Goal: Task Accomplishment & Management: Complete application form

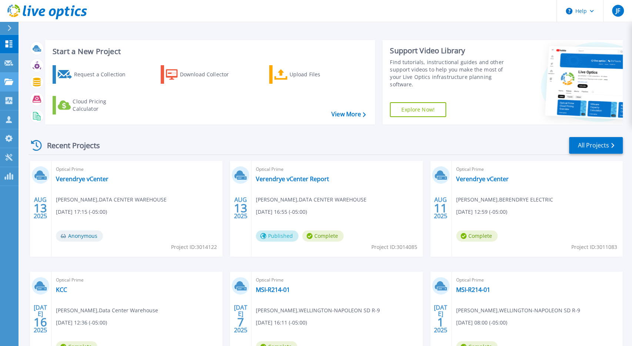
click at [9, 88] on link "Projects Projects" at bounding box center [9, 82] width 19 height 19
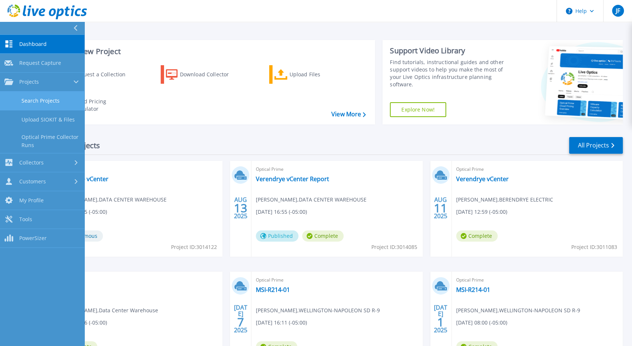
click at [37, 105] on link "Search Projects" at bounding box center [42, 100] width 84 height 19
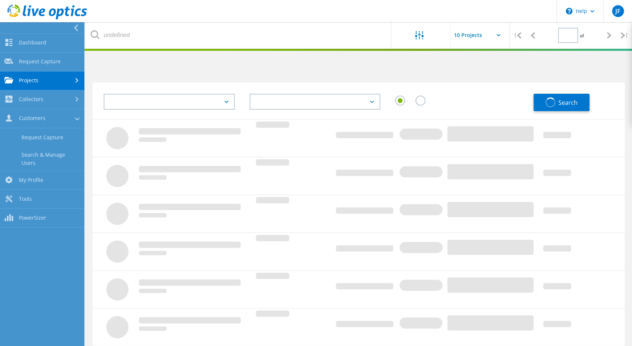
type input "1"
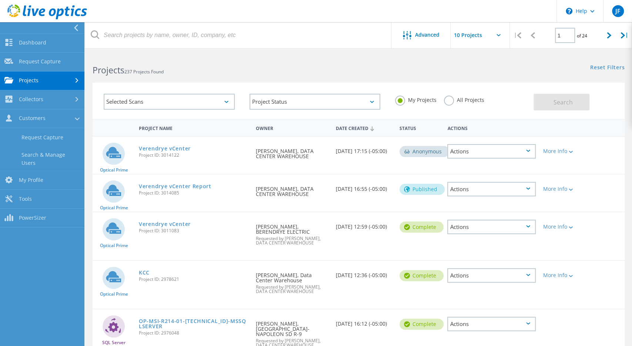
click at [33, 83] on link "Projects" at bounding box center [42, 80] width 84 height 19
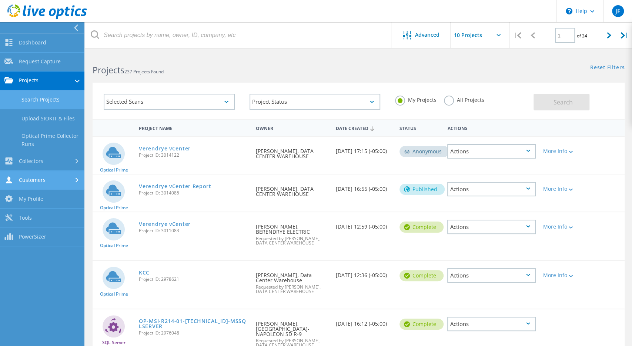
click at [38, 181] on link "Customers" at bounding box center [42, 180] width 84 height 19
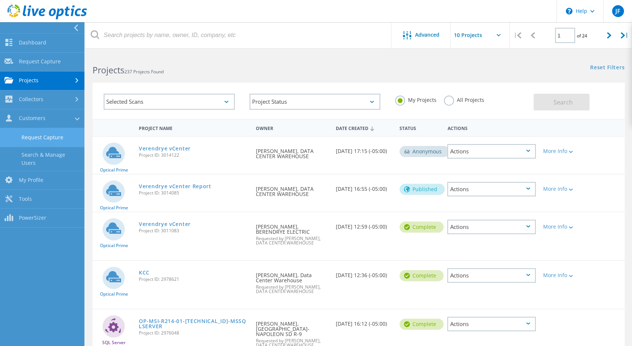
click at [37, 138] on link "Request Capture" at bounding box center [42, 137] width 84 height 19
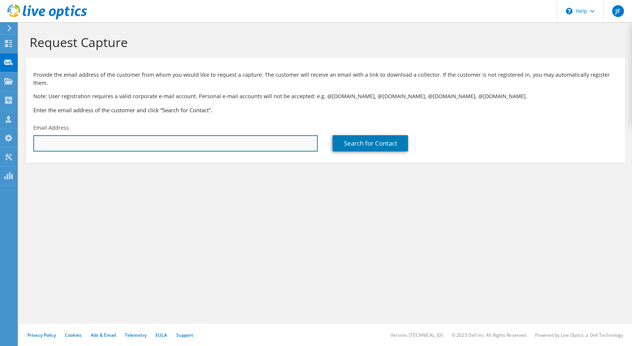
click at [59, 135] on input "text" at bounding box center [175, 143] width 284 height 16
paste input "rgregory@vermontgas.com"
type input "rgregory@vermontgas.com"
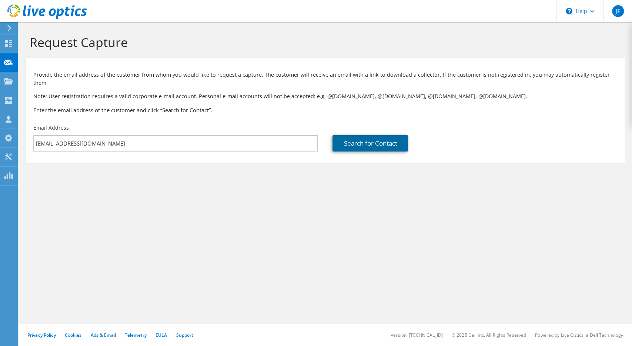
click at [373, 135] on link "Search for Contact" at bounding box center [370, 143] width 76 height 16
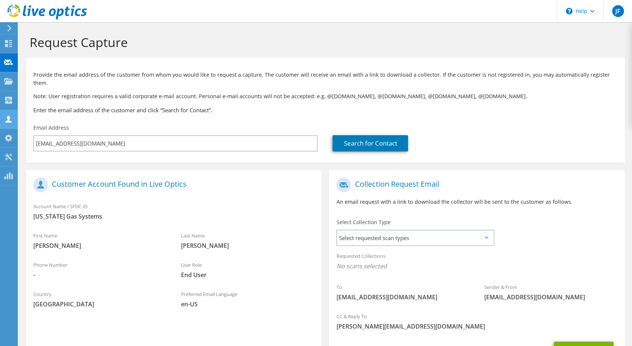
click at [8, 122] on use at bounding box center [9, 119] width 6 height 7
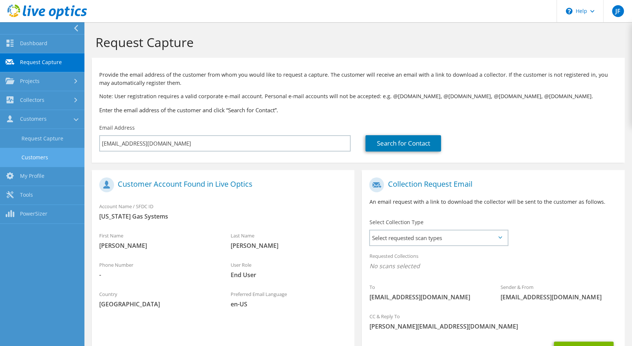
click at [30, 160] on link "Customers" at bounding box center [42, 157] width 84 height 19
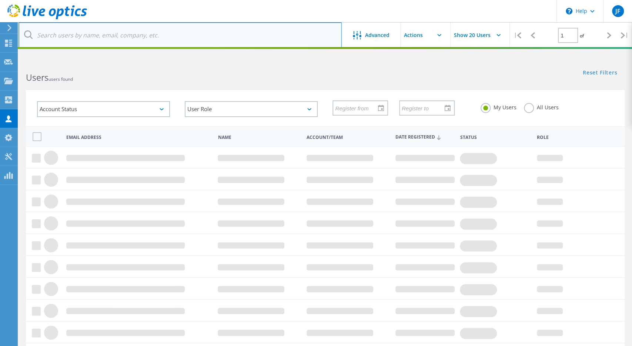
click at [63, 46] on input "text" at bounding box center [180, 35] width 323 height 26
paste input "rgregory@vermontgas.com"
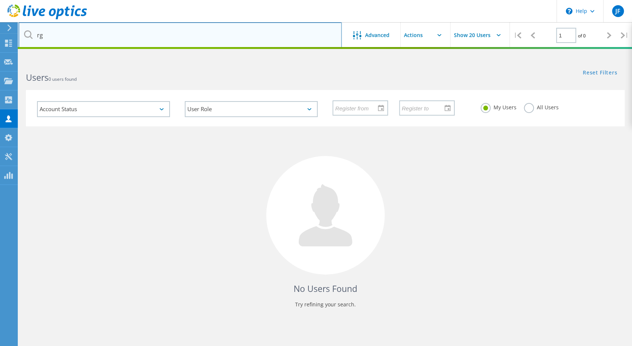
type input "r"
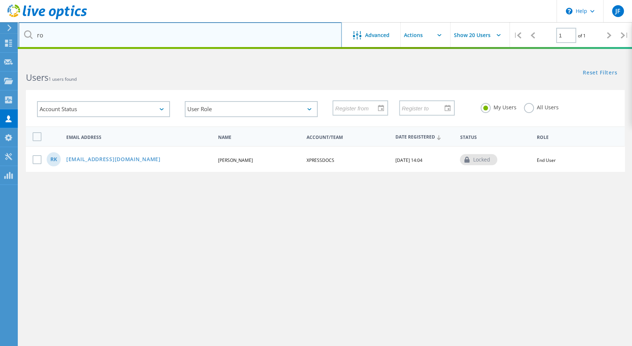
type input "r"
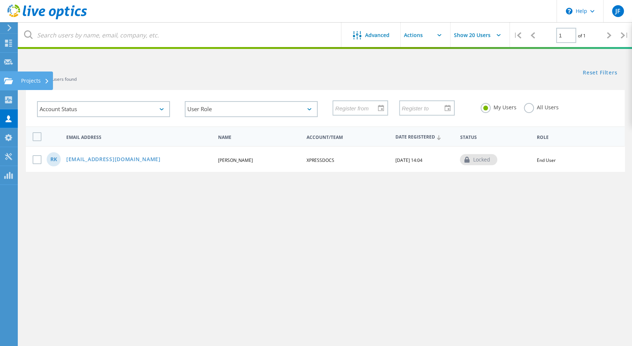
click at [10, 84] on div at bounding box center [8, 82] width 9 height 8
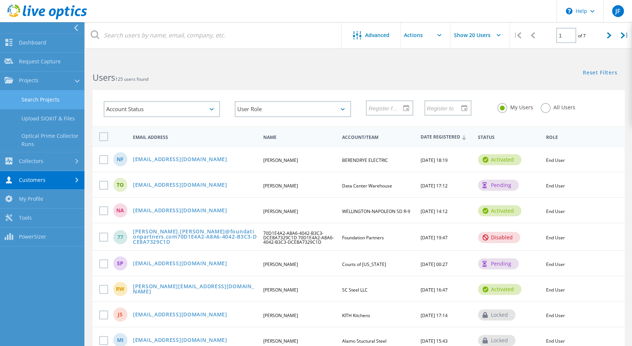
click at [34, 106] on link "Search Projects" at bounding box center [42, 99] width 84 height 19
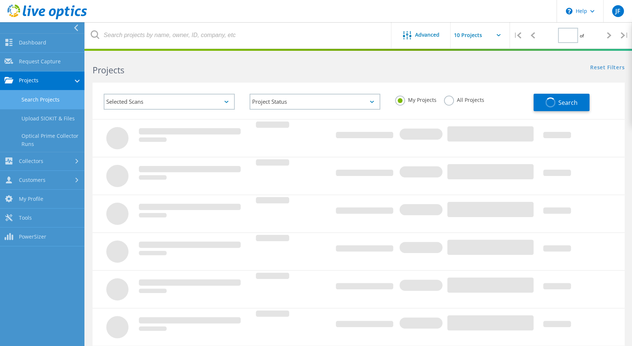
type input "1"
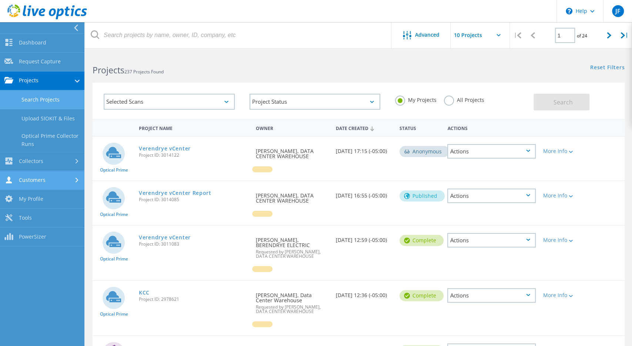
click at [37, 184] on link "Customers" at bounding box center [42, 180] width 84 height 19
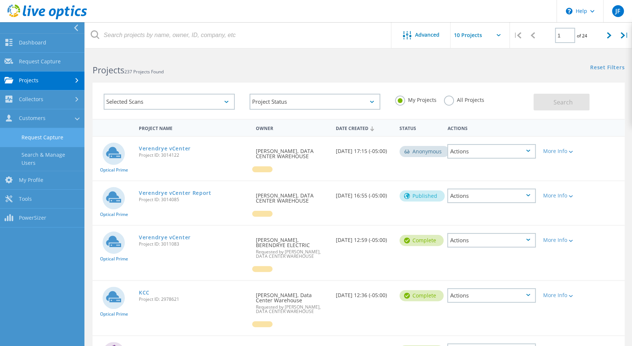
click at [46, 139] on link "Request Capture" at bounding box center [42, 137] width 84 height 19
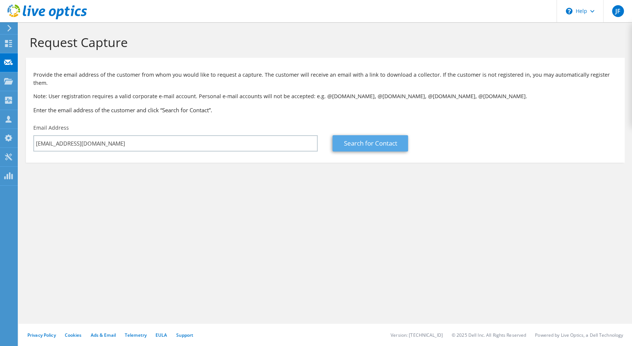
type input "[EMAIL_ADDRESS][DOMAIN_NAME]"
click at [370, 135] on link "Search for Contact" at bounding box center [370, 143] width 76 height 16
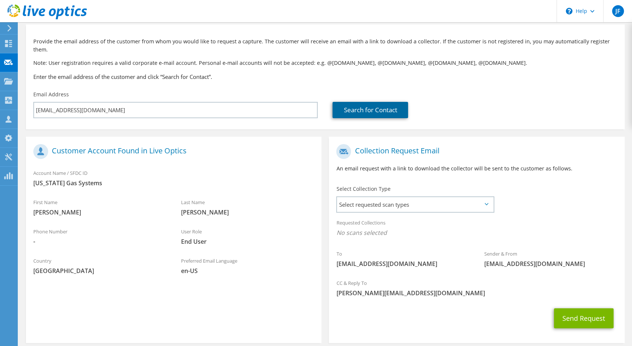
scroll to position [60, 0]
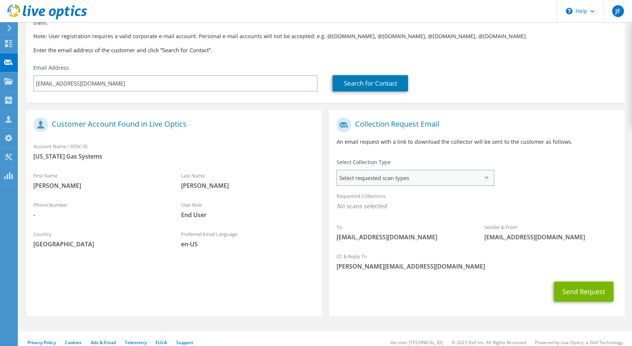
click at [490, 170] on span "Select requested scan types" at bounding box center [415, 177] width 156 height 15
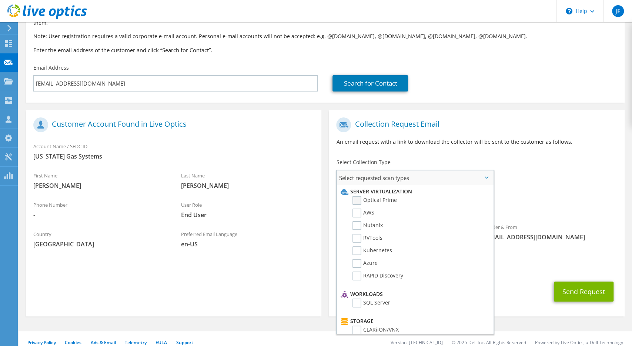
click at [360, 196] on label "Optical Prime" at bounding box center [374, 200] width 44 height 9
click at [0, 0] on input "Optical Prime" at bounding box center [0, 0] width 0 height 0
click at [555, 212] on div "Requested Collections No scans selected Optical Prime" at bounding box center [476, 204] width 295 height 33
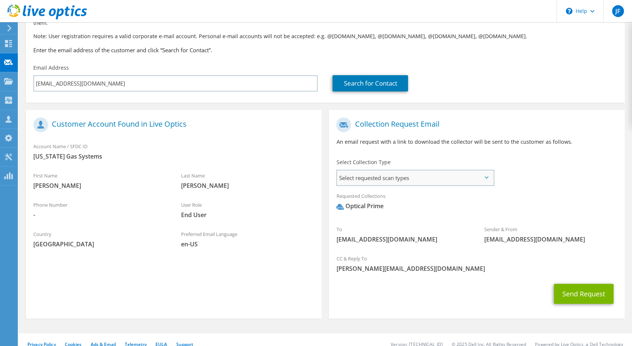
click at [491, 174] on span "Select requested scan types" at bounding box center [415, 177] width 156 height 15
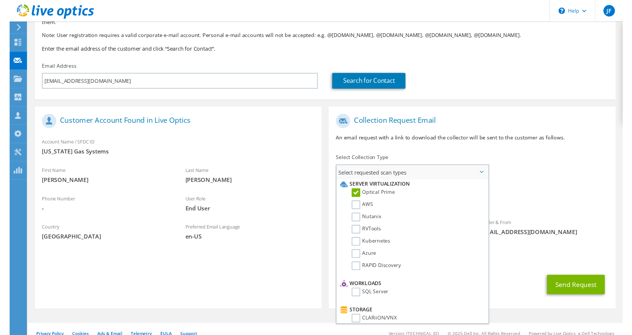
scroll to position [0, 0]
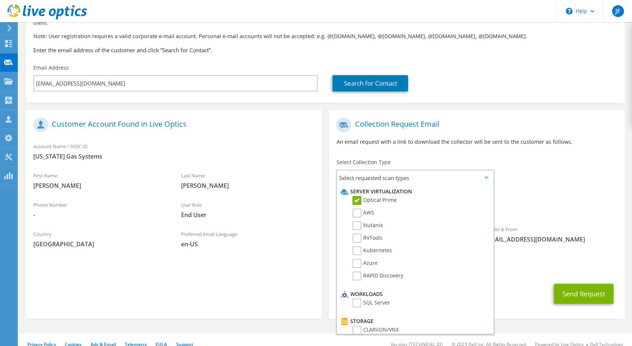
click at [539, 190] on div "Requested Collections No scans selected Optical Prime" at bounding box center [476, 203] width 295 height 30
